Goal: Transaction & Acquisition: Purchase product/service

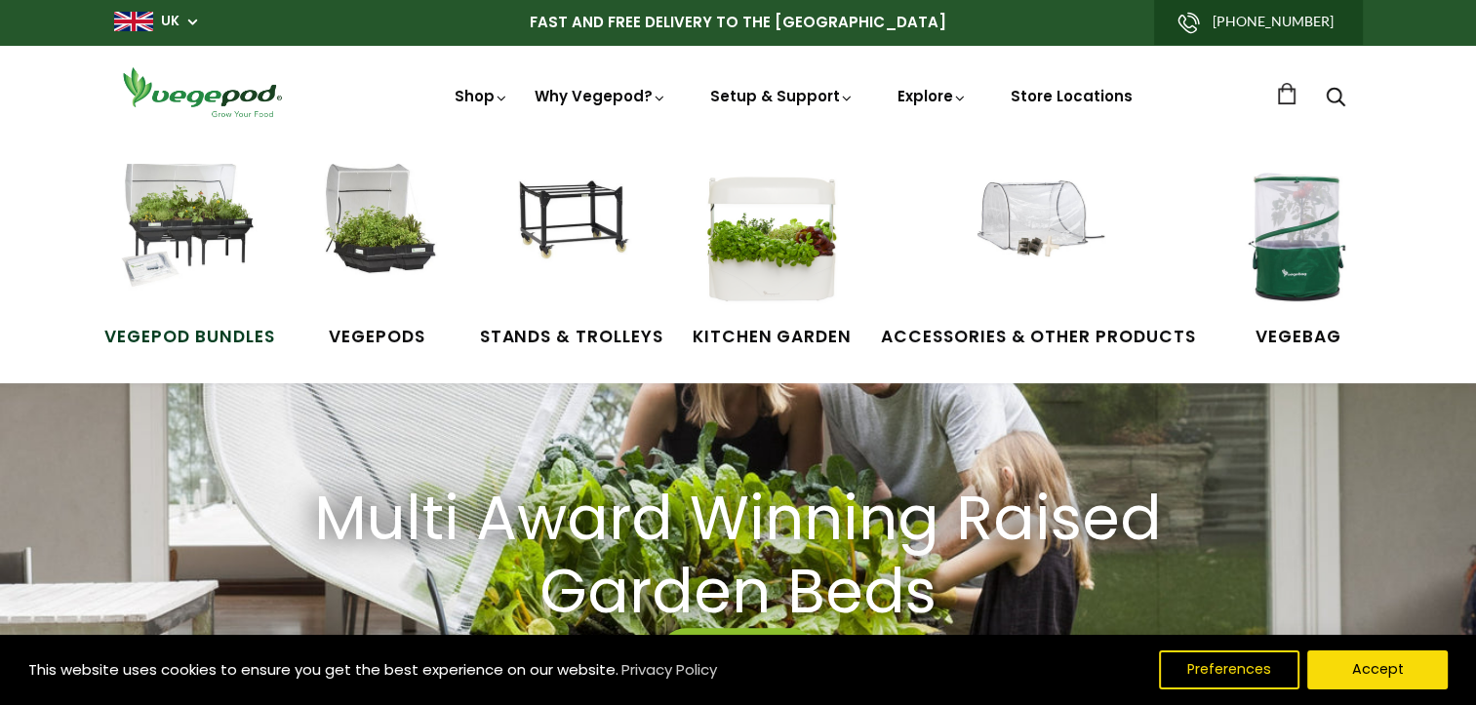
click at [224, 224] on img at bounding box center [189, 237] width 146 height 146
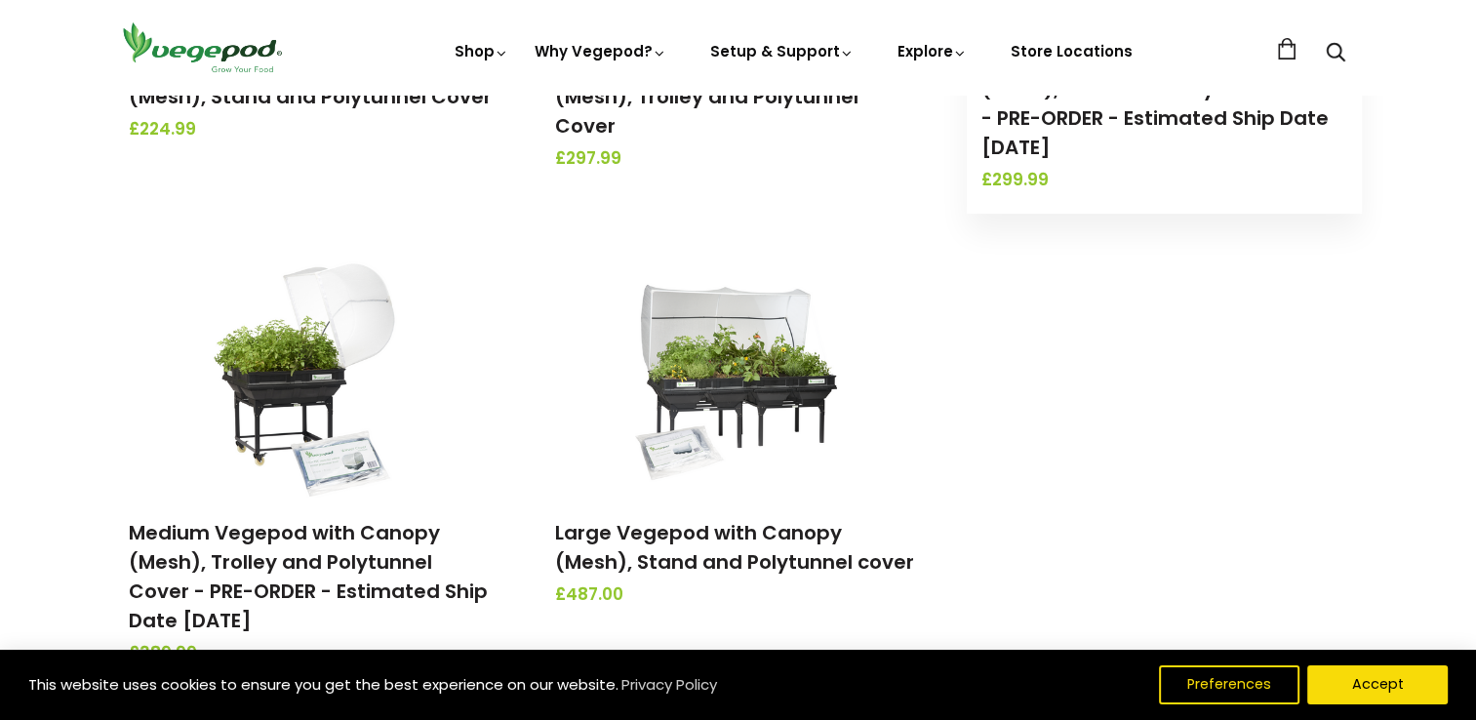
scroll to position [683, 0]
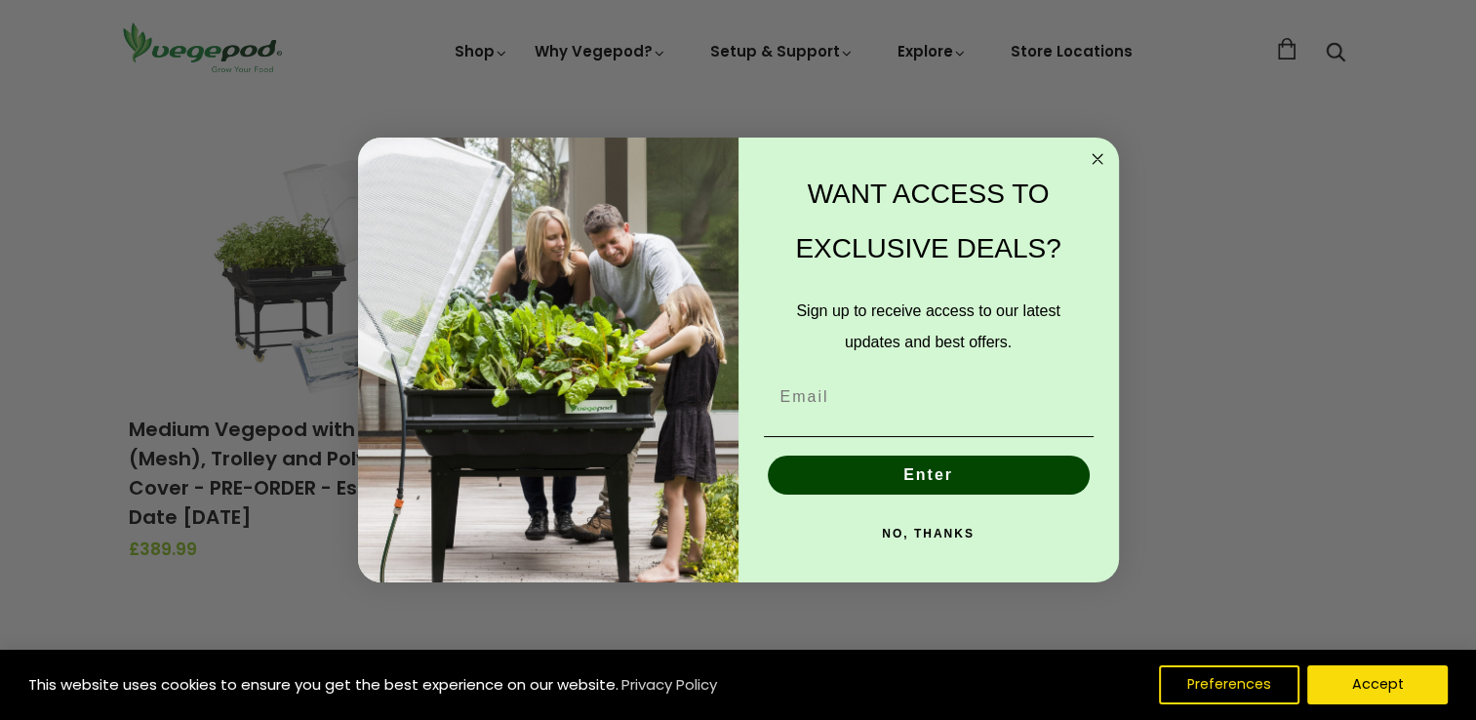
click at [1101, 160] on circle "Close dialog" at bounding box center [1097, 158] width 22 height 22
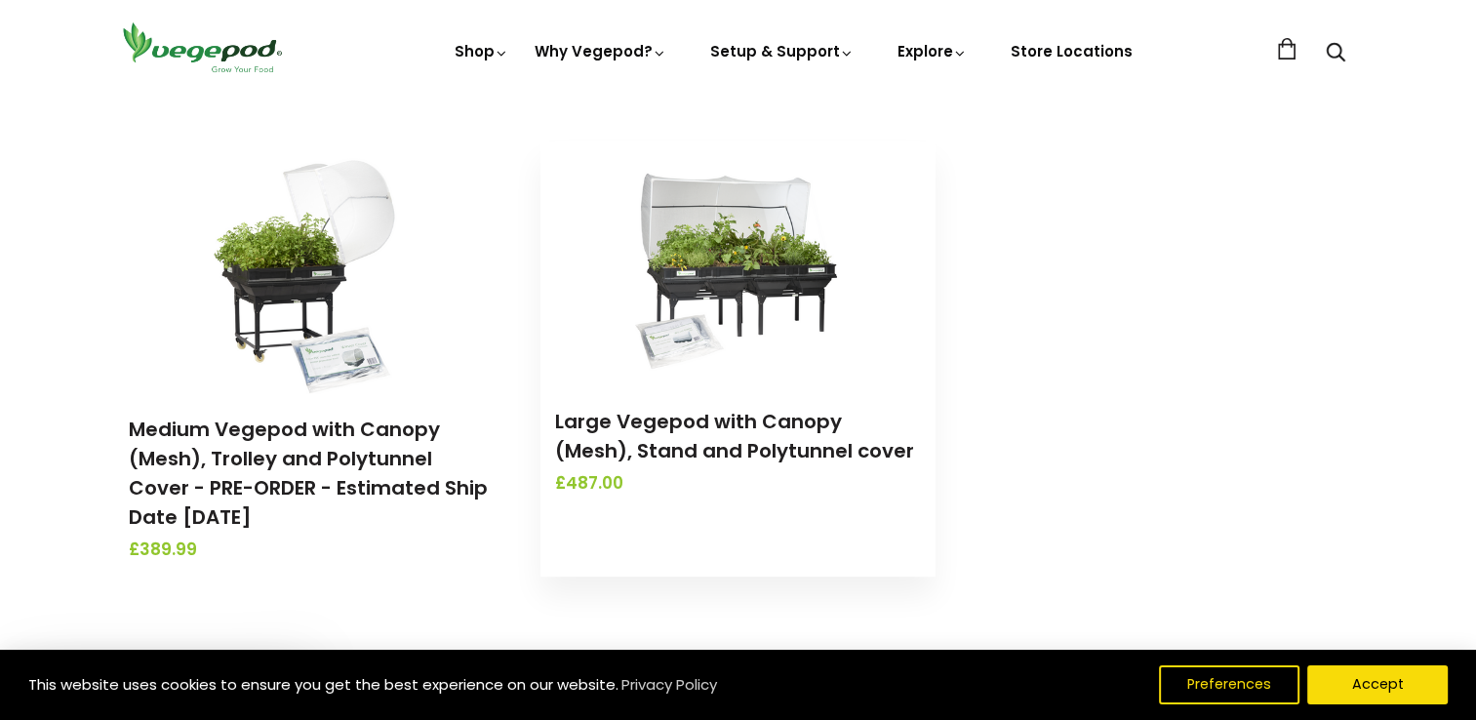
click at [728, 279] on img at bounding box center [737, 263] width 205 height 244
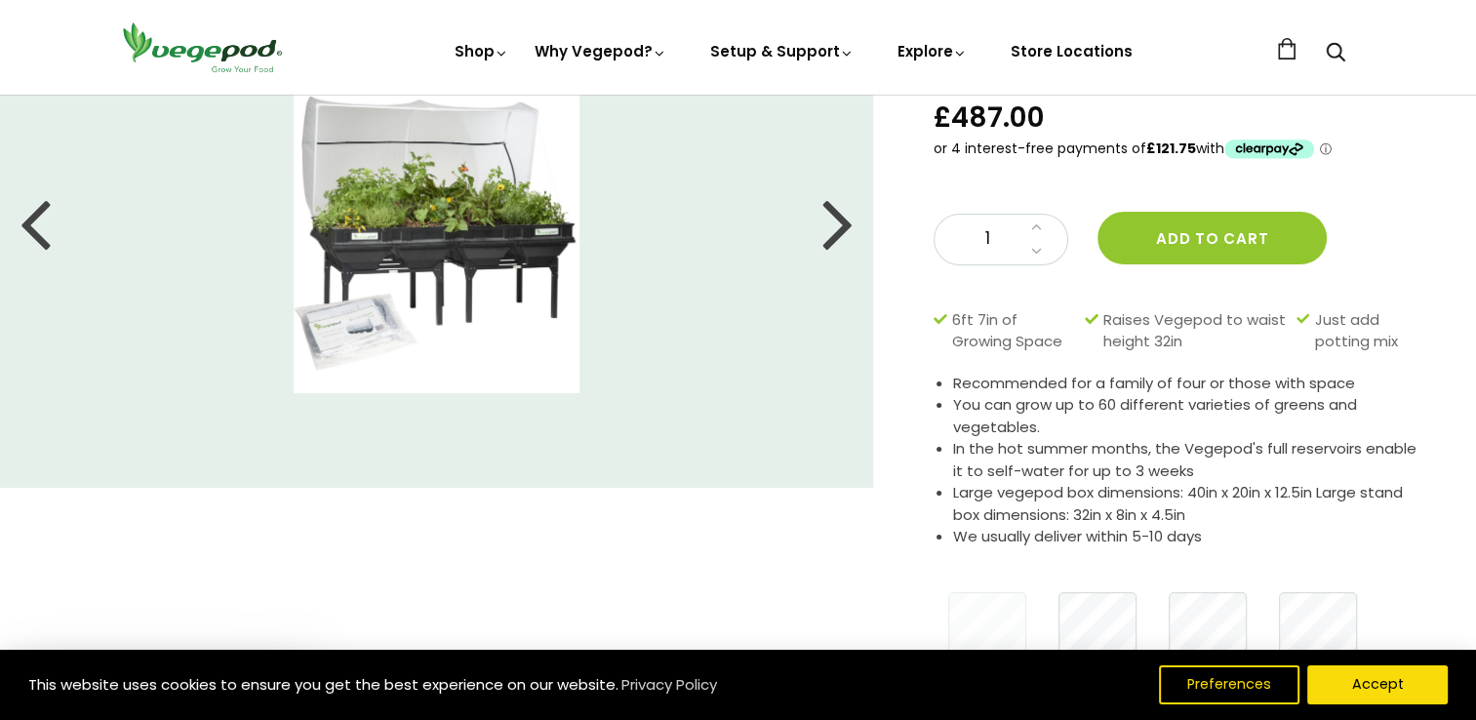
scroll to position [98, 0]
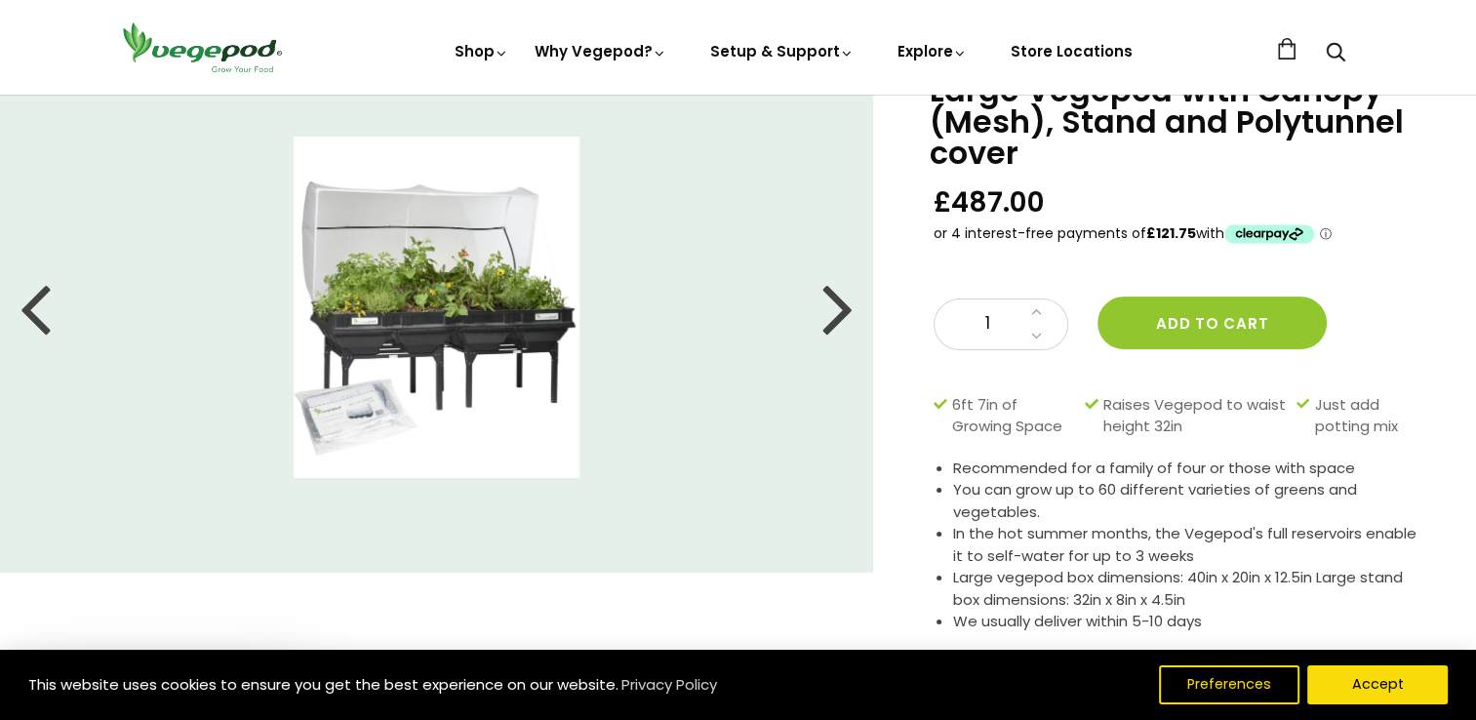
click at [847, 308] on div at bounding box center [837, 307] width 31 height 88
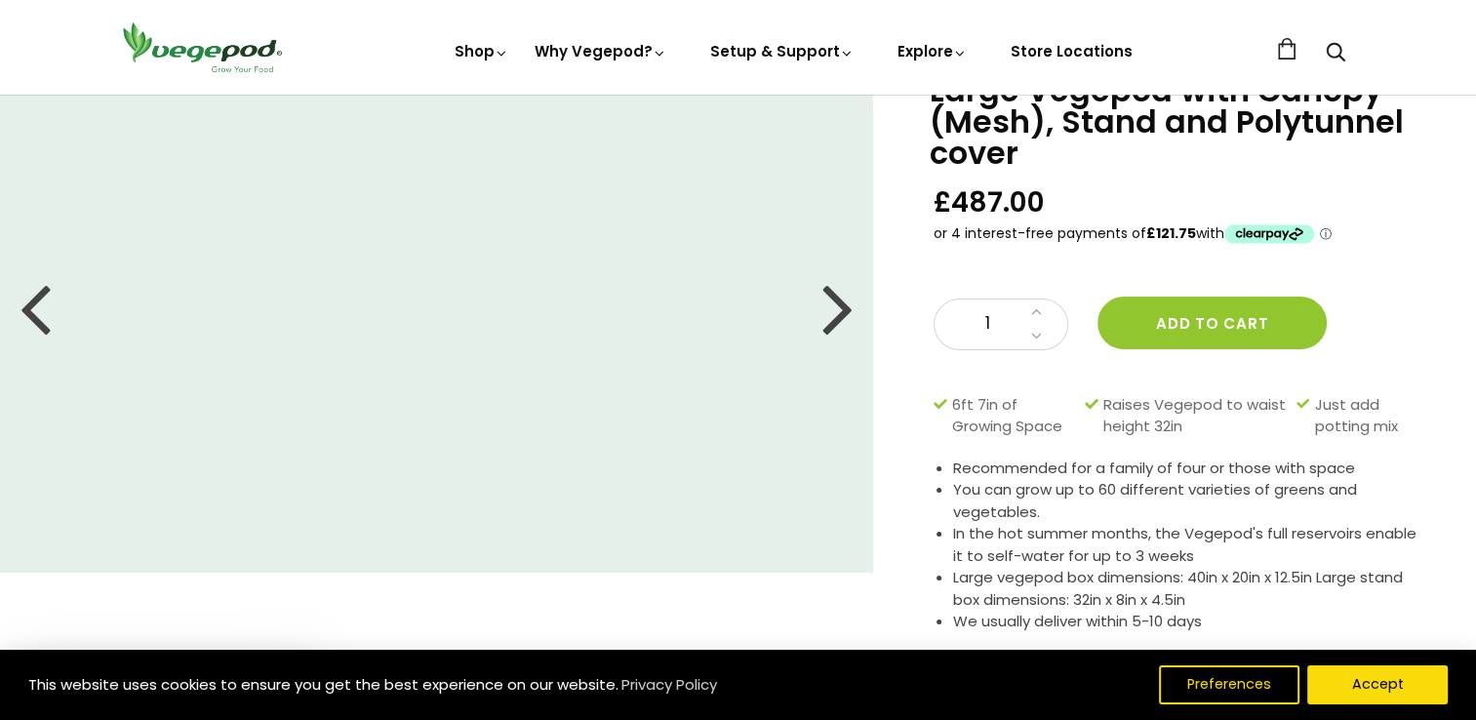
click at [843, 306] on div at bounding box center [837, 307] width 31 height 88
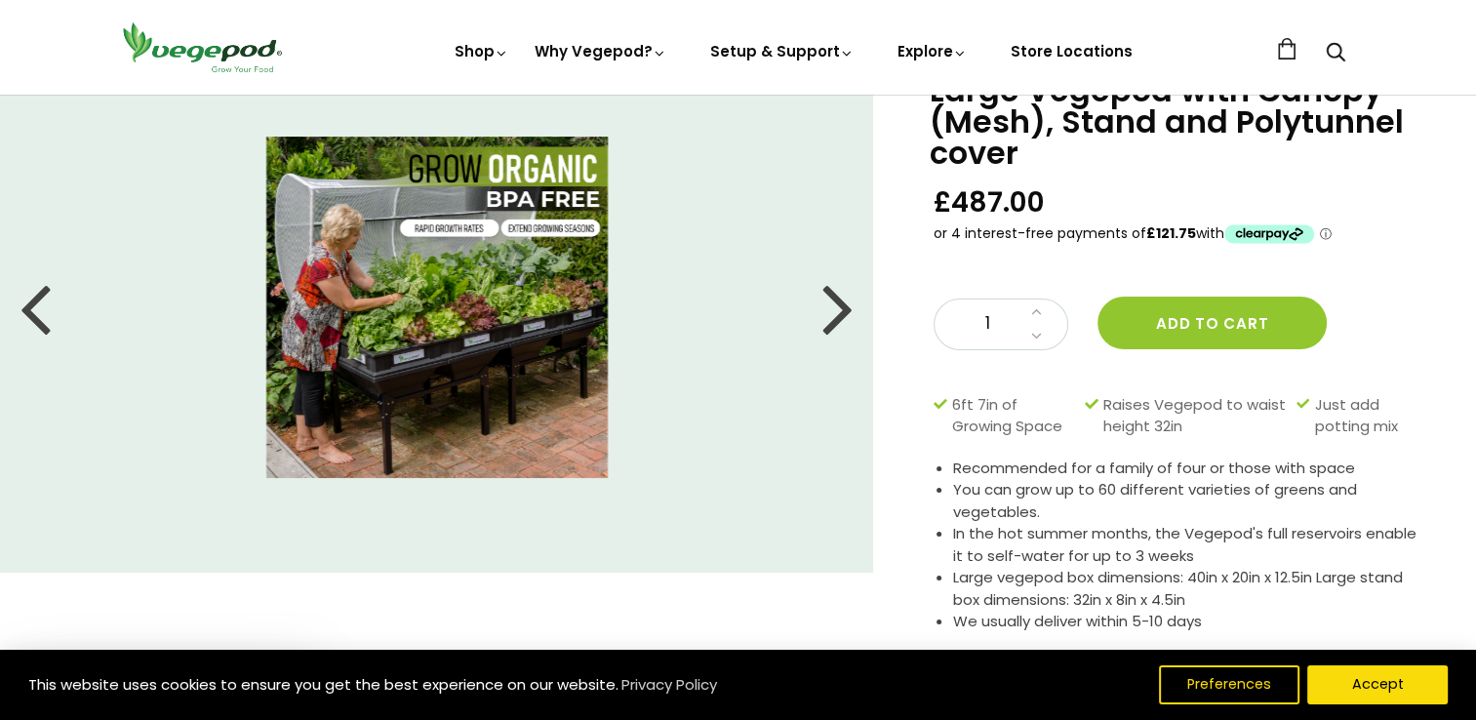
click at [843, 307] on div at bounding box center [837, 307] width 31 height 88
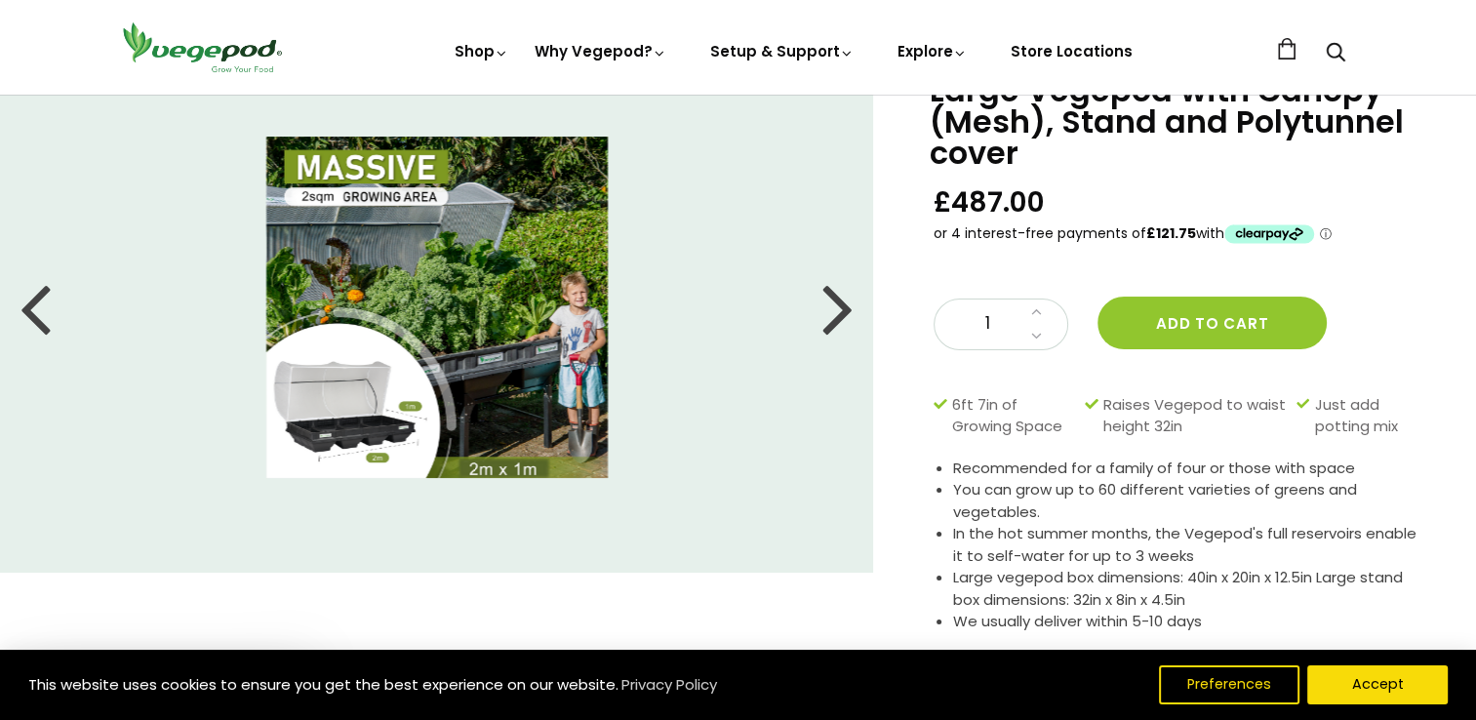
click at [843, 308] on div at bounding box center [837, 307] width 31 height 88
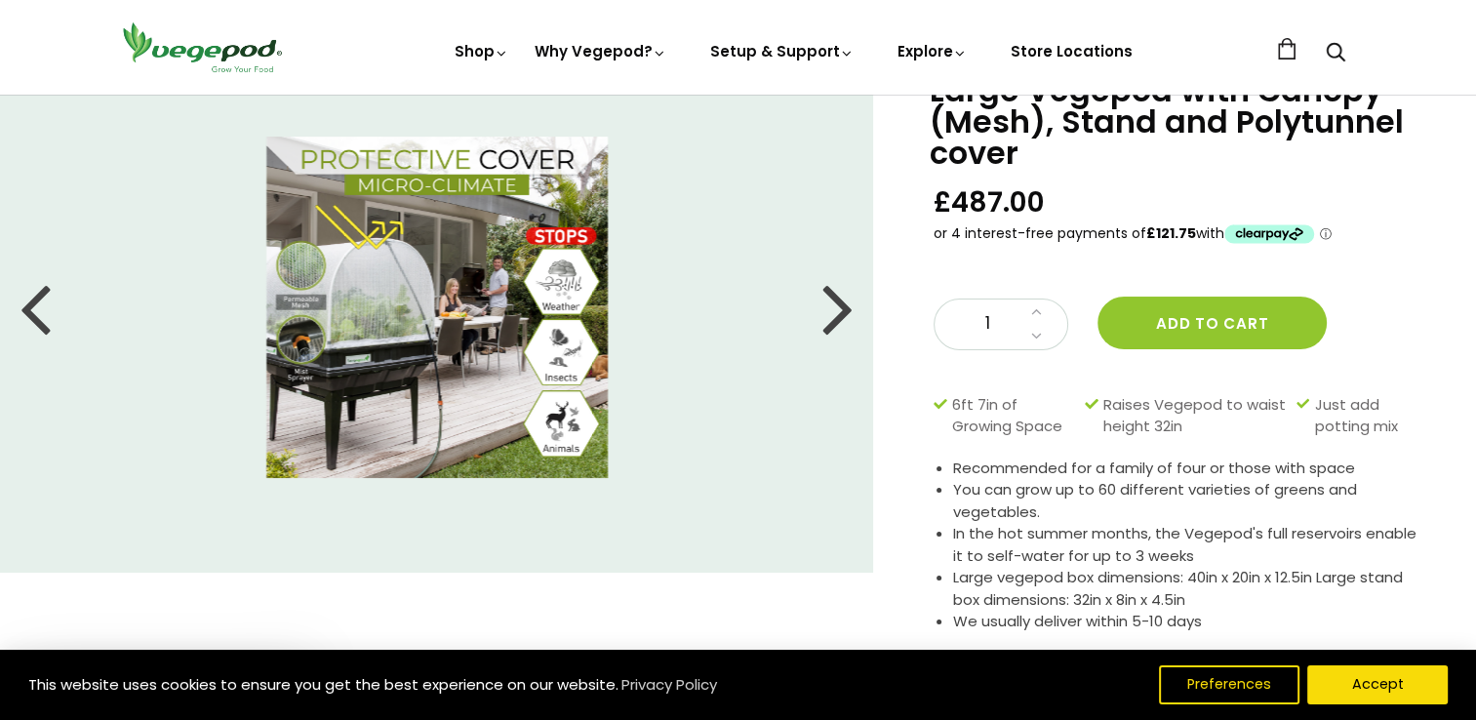
click at [302, 346] on img at bounding box center [436, 307] width 341 height 341
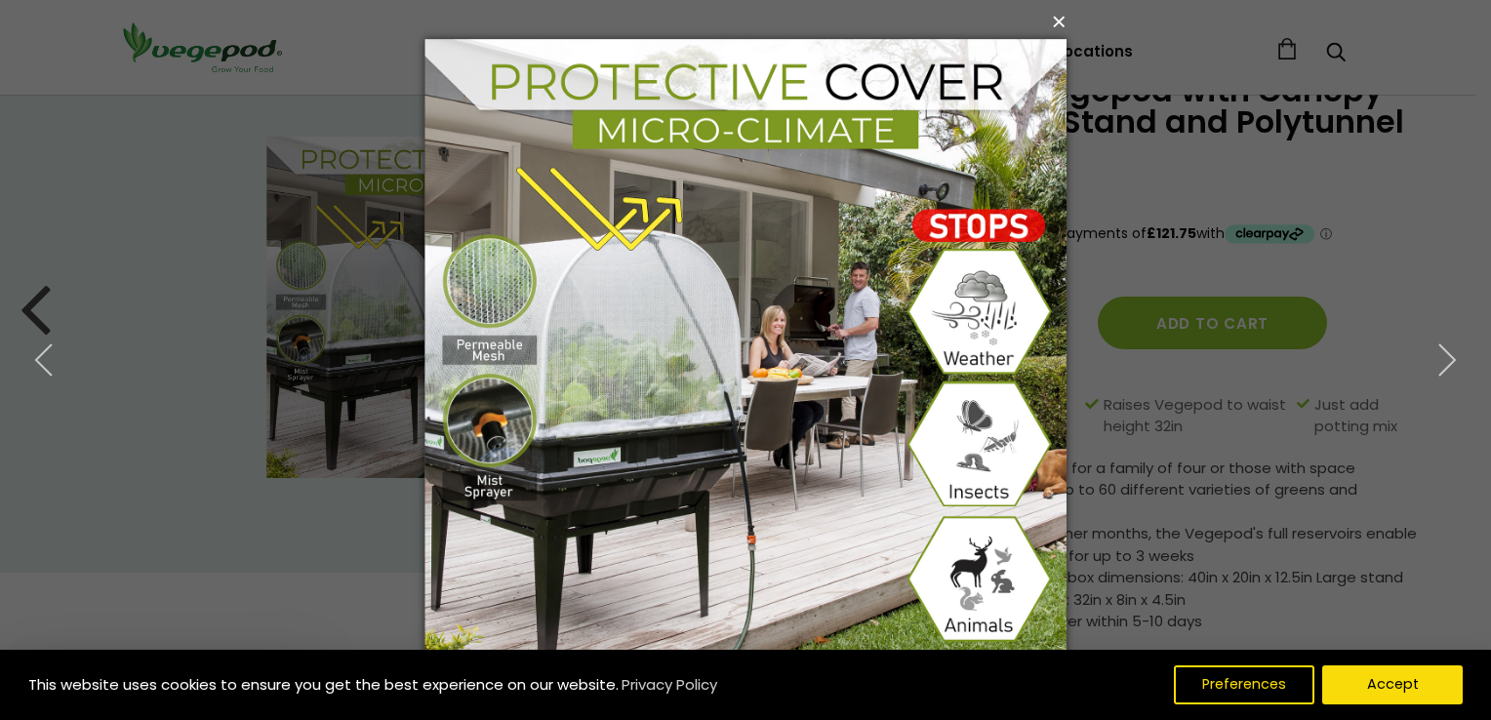
click at [1060, 25] on button "×" at bounding box center [751, 21] width 642 height 43
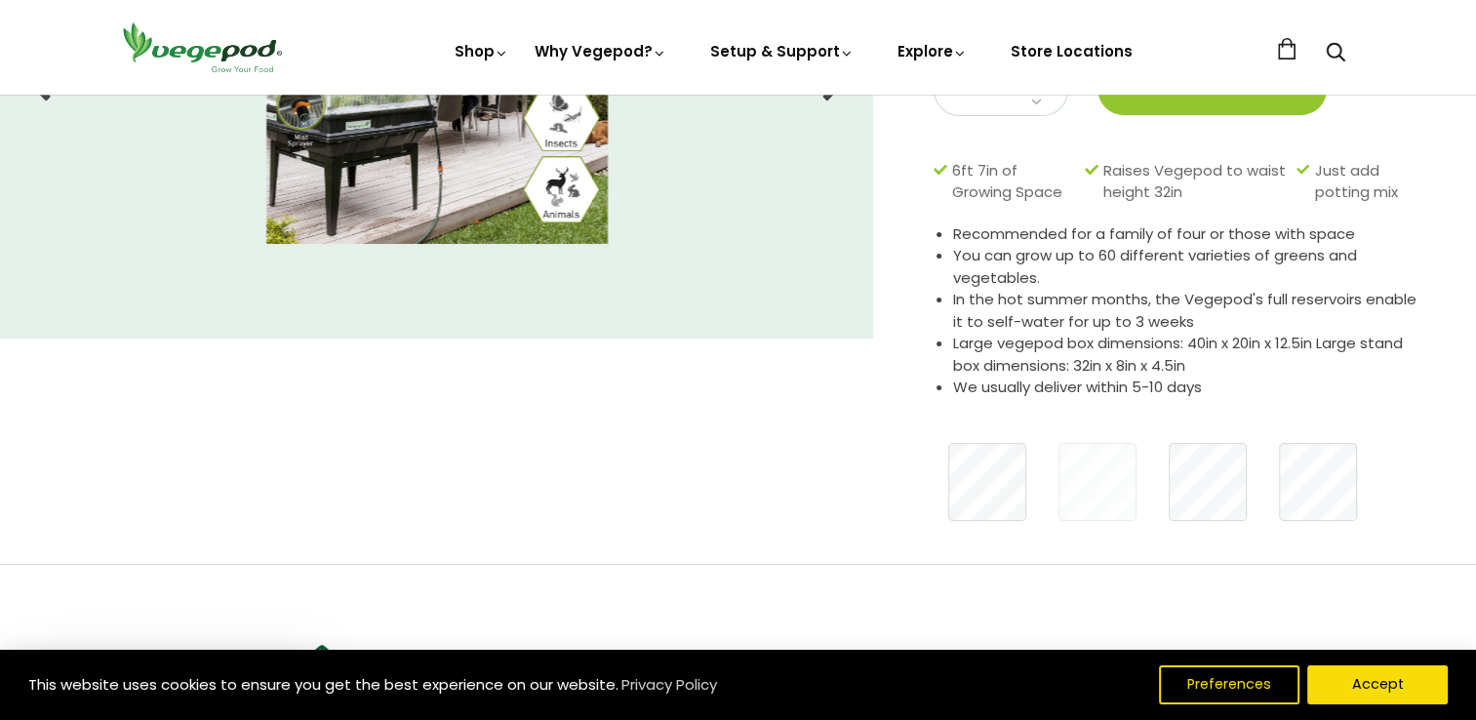
scroll to position [0, 0]
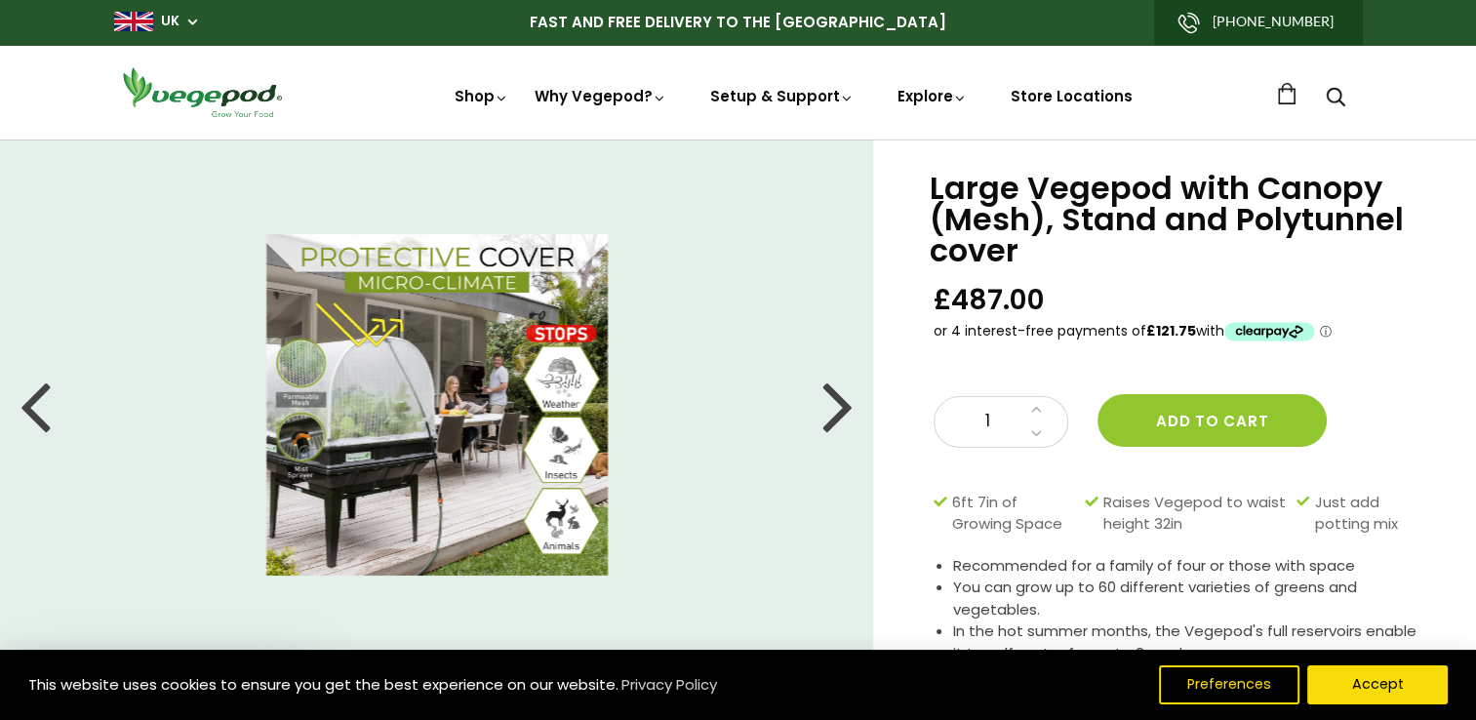
click at [43, 408] on div at bounding box center [35, 405] width 31 height 88
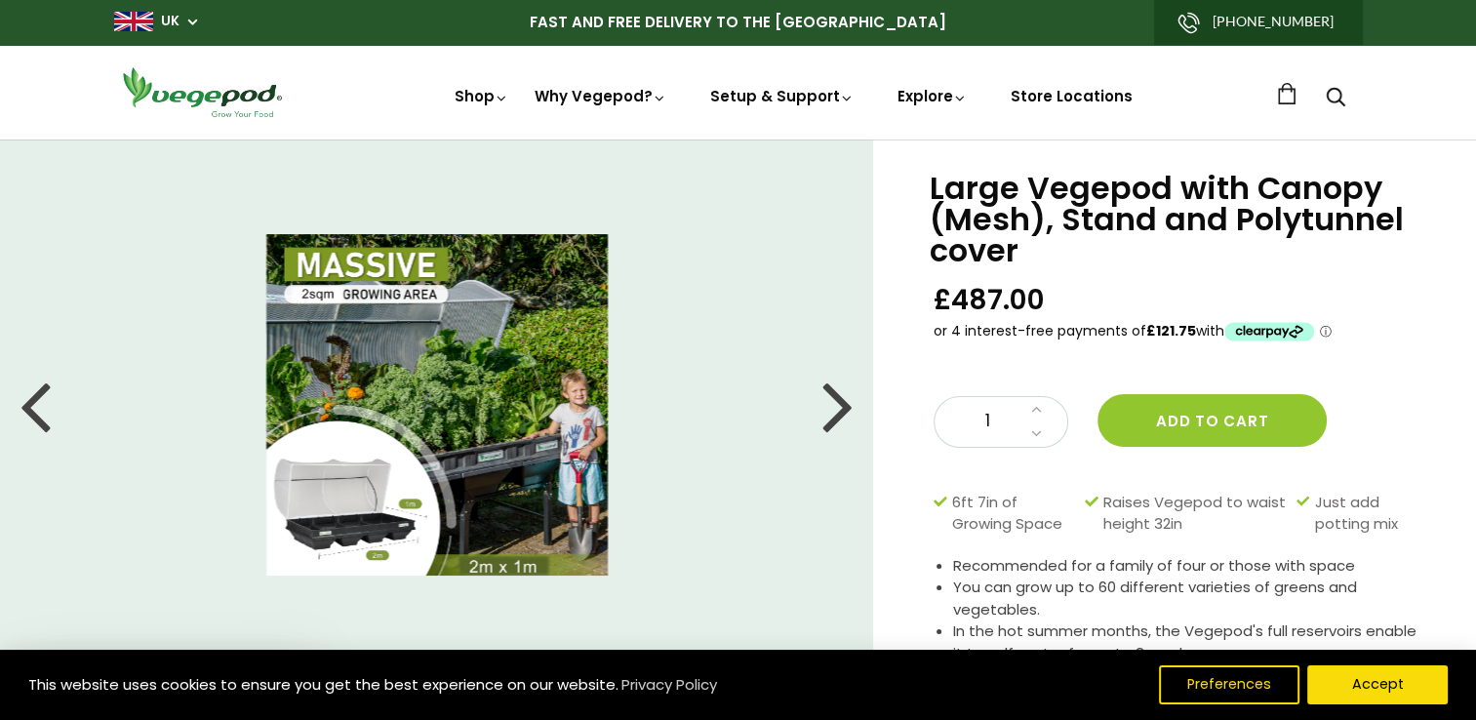
click at [21, 404] on div at bounding box center [35, 405] width 31 height 88
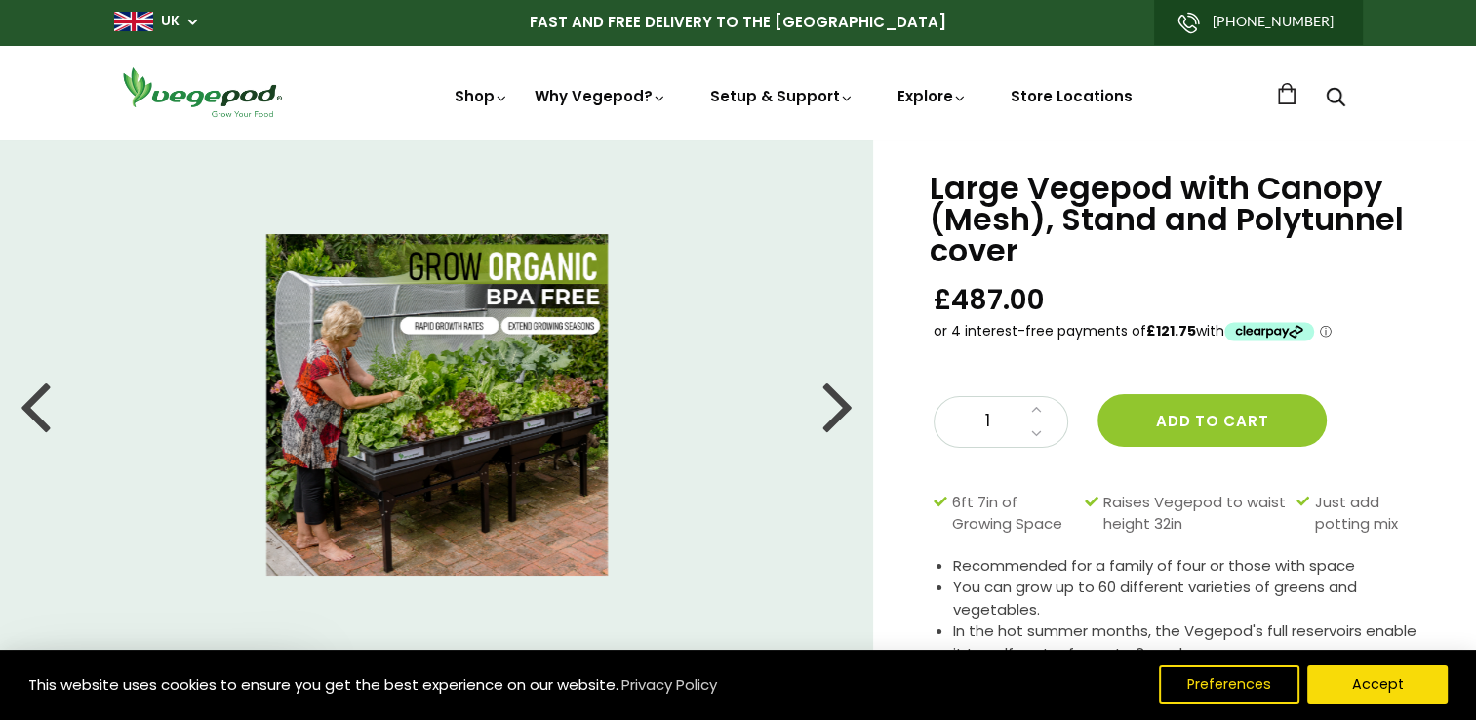
click at [21, 404] on div at bounding box center [35, 405] width 31 height 88
